Goal: Task Accomplishment & Management: Use online tool/utility

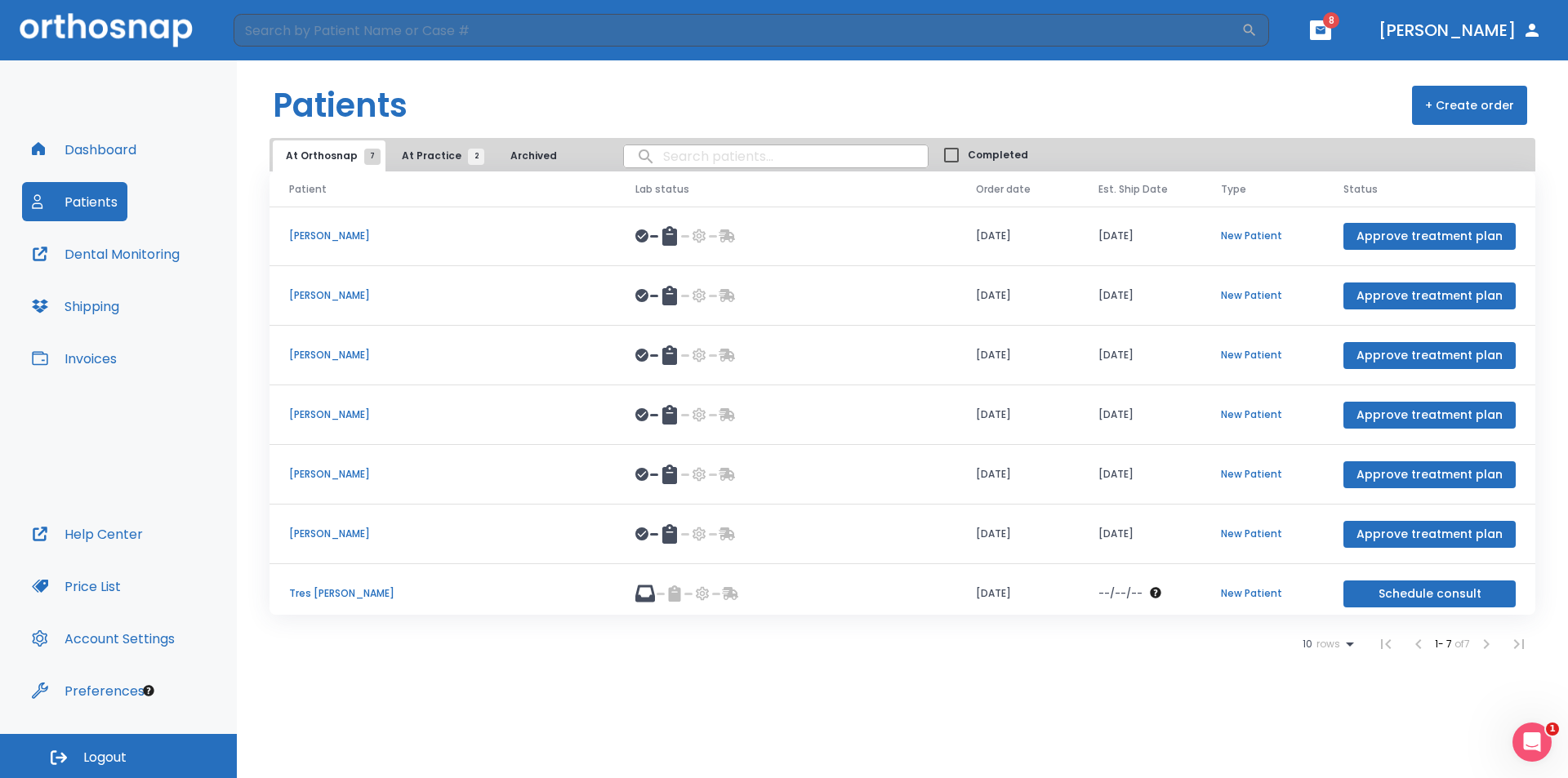
click at [312, 475] on p "[PERSON_NAME]" at bounding box center [443, 474] width 307 height 14
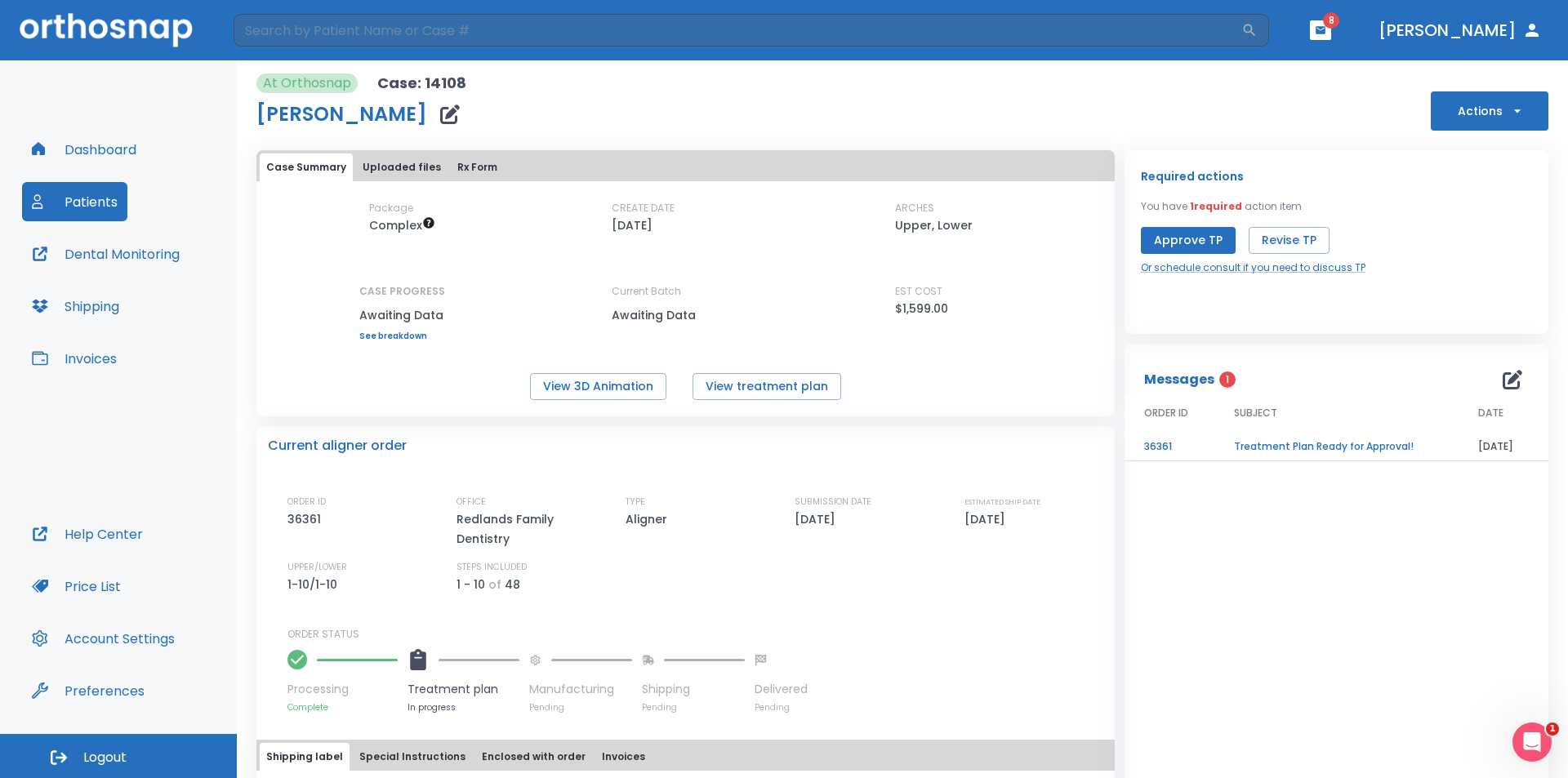
click at [429, 689] on p "Treatment plan" at bounding box center [464, 690] width 112 height 17
click at [594, 386] on button "View 3D Animation" at bounding box center [598, 386] width 137 height 27
click at [749, 381] on button "View treatment plan" at bounding box center [766, 386] width 149 height 27
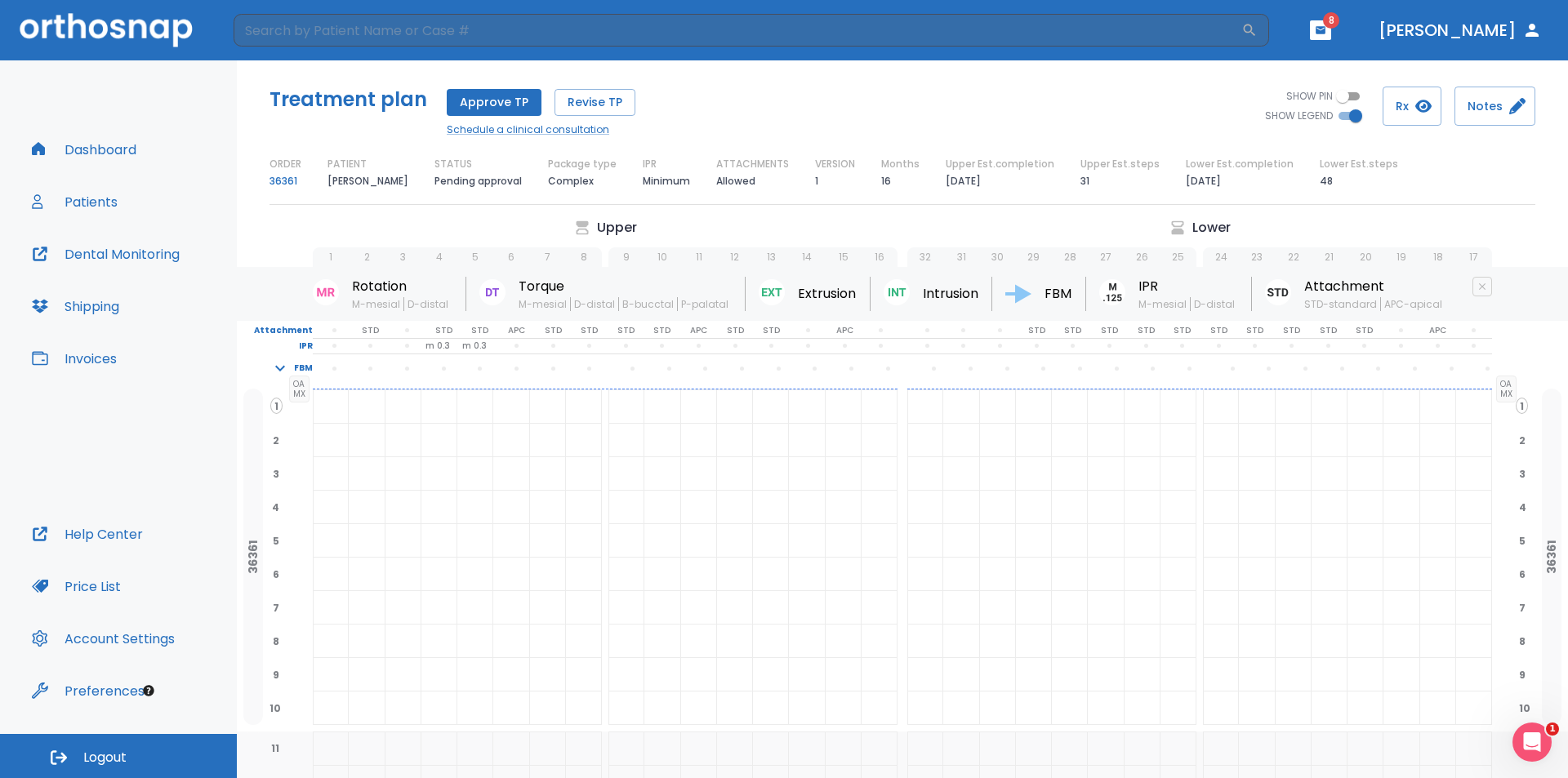
click at [605, 228] on p "Upper" at bounding box center [617, 228] width 40 height 20
click at [518, 128] on link "Schedule a clinical consultation" at bounding box center [541, 129] width 189 height 14
